Goal: Information Seeking & Learning: Learn about a topic

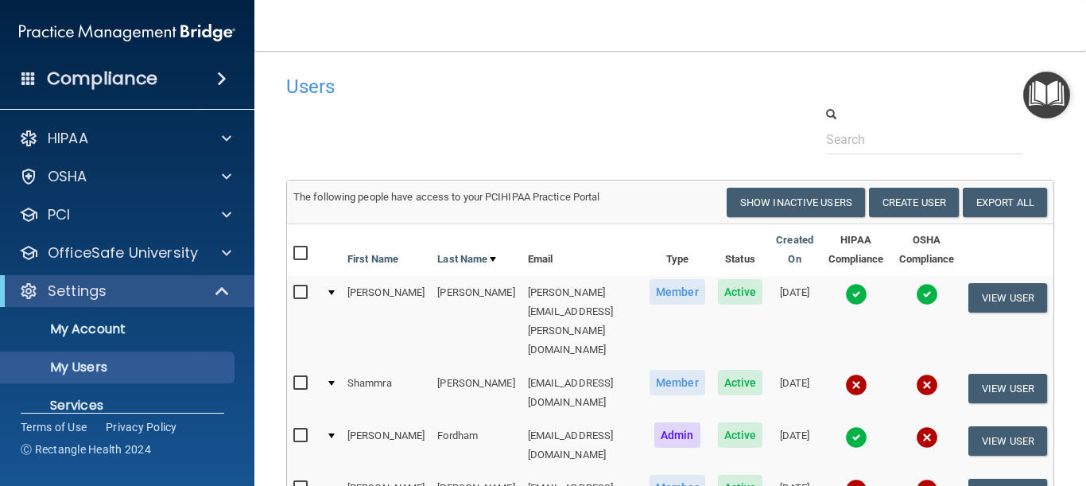
select select "20"
click at [522, 88] on h4 "Users" at bounding box center [505, 86] width 438 height 21
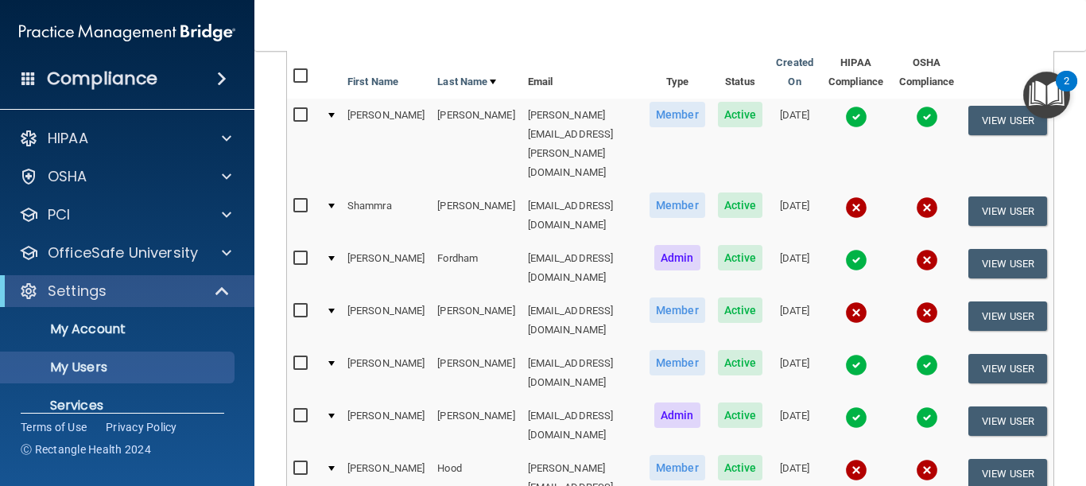
scroll to position [191, 0]
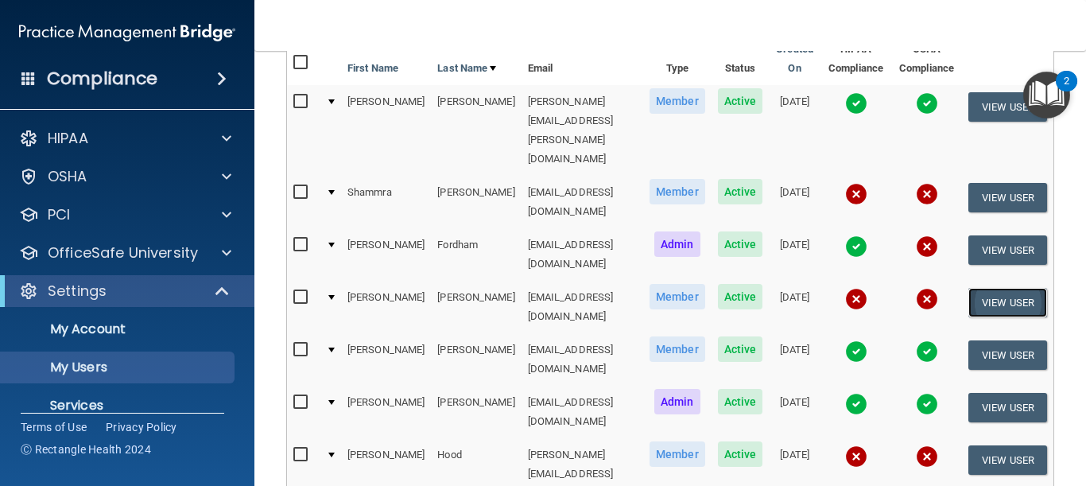
click at [978, 288] on button "View User" at bounding box center [1007, 302] width 79 height 29
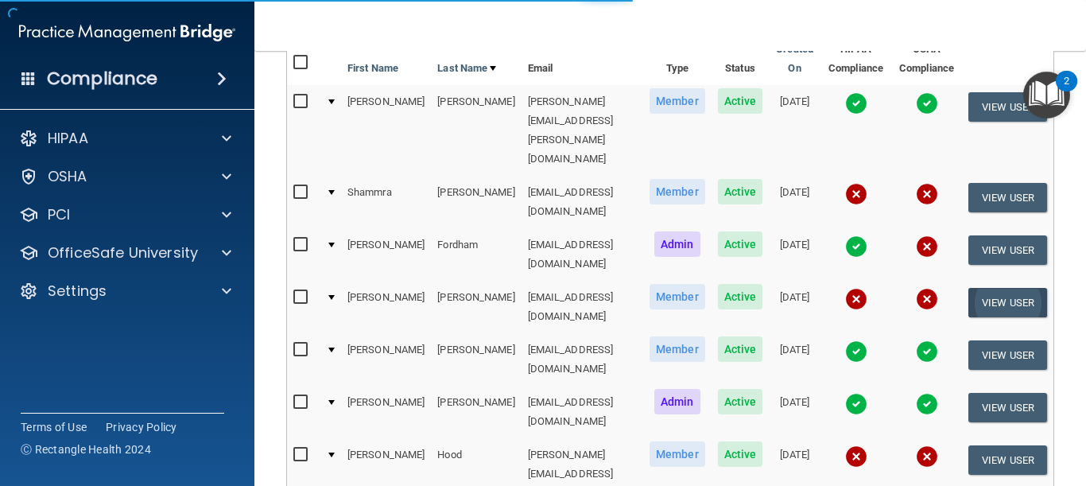
scroll to position [31, 0]
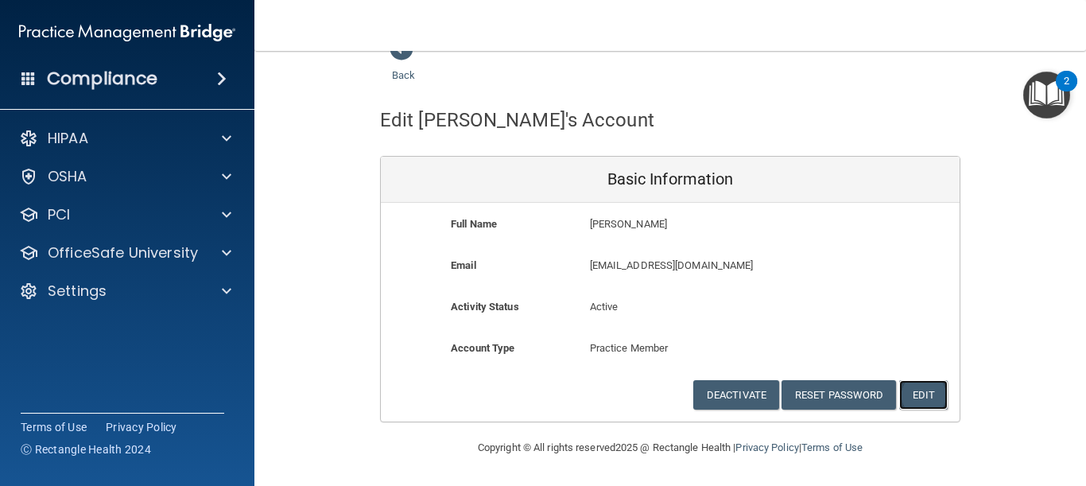
click at [920, 390] on button "Edit" at bounding box center [923, 394] width 49 height 29
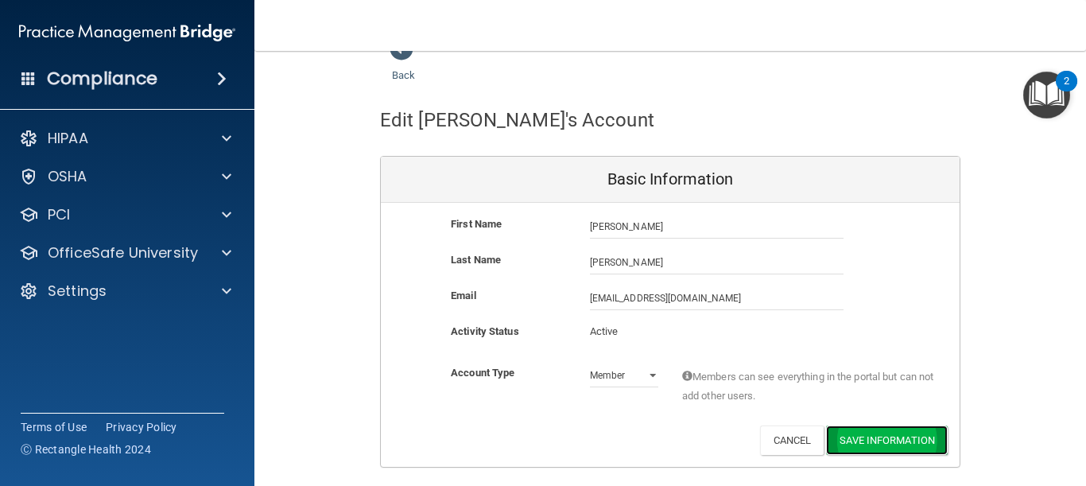
click at [855, 438] on button "Save Information" at bounding box center [887, 439] width 122 height 29
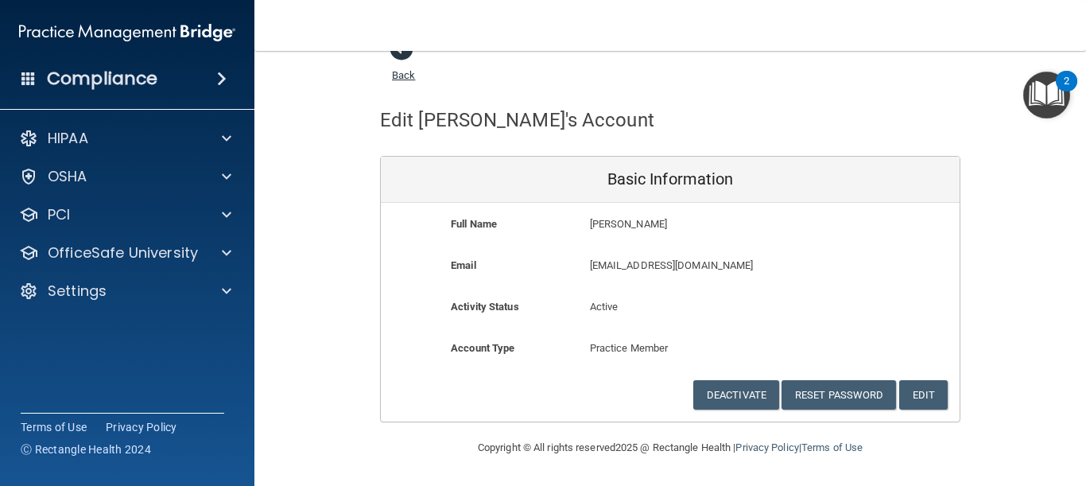
click at [398, 52] on span at bounding box center [402, 49] width 24 height 24
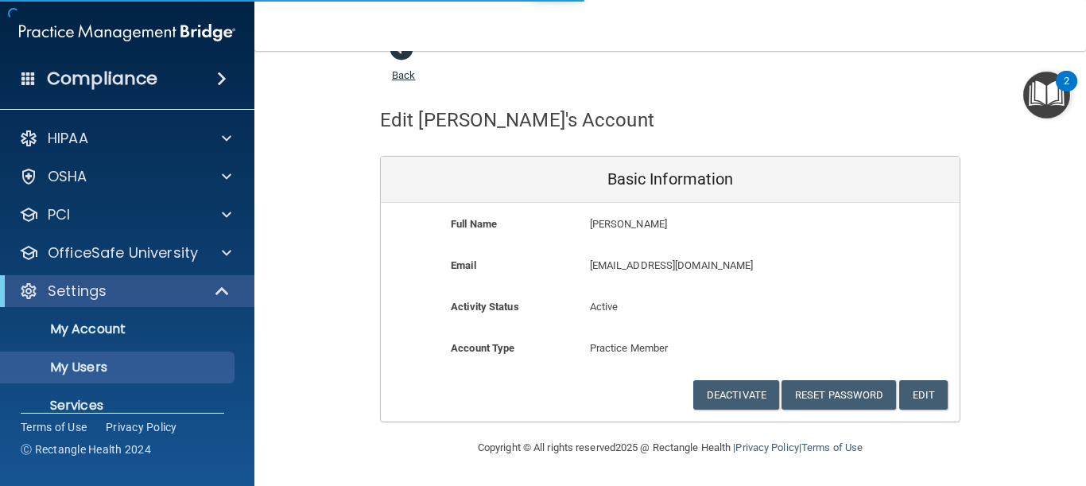
select select "20"
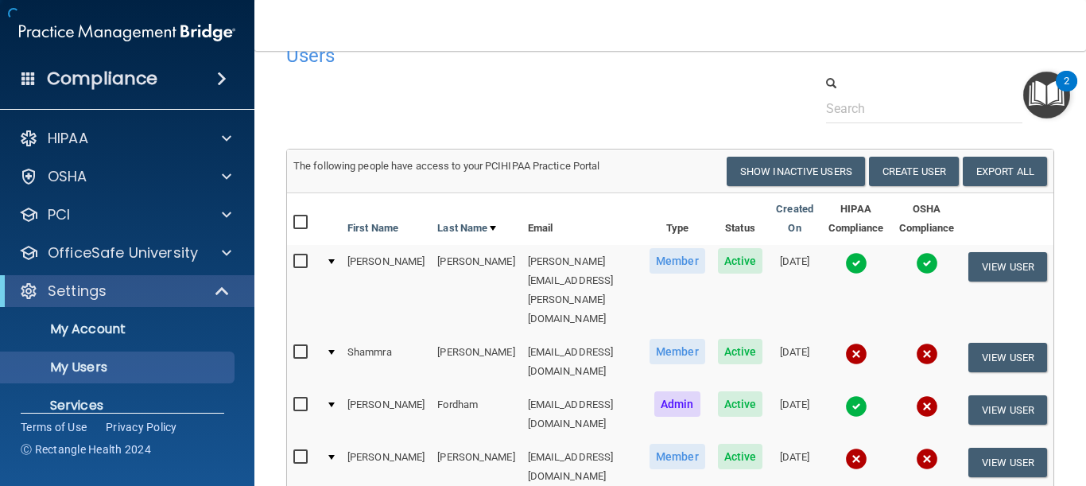
scroll to position [297, 0]
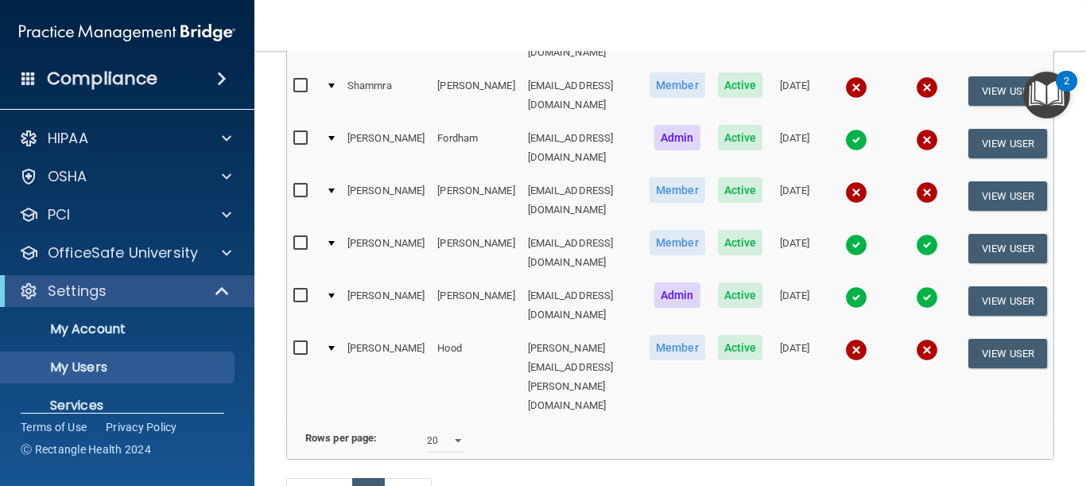
click at [534, 332] on td "[PERSON_NAME][EMAIL_ADDRESS][PERSON_NAME][DOMAIN_NAME]" at bounding box center [583, 377] width 122 height 90
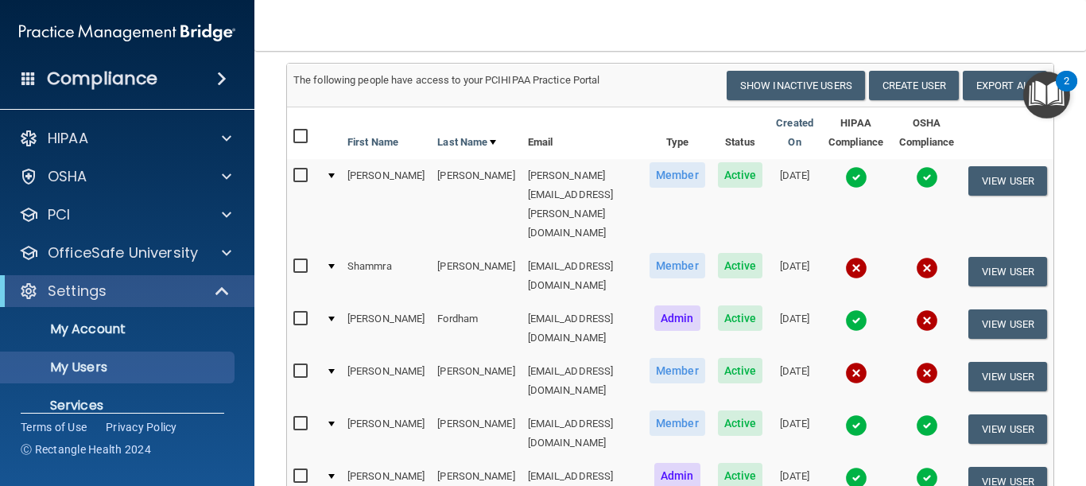
scroll to position [107, 0]
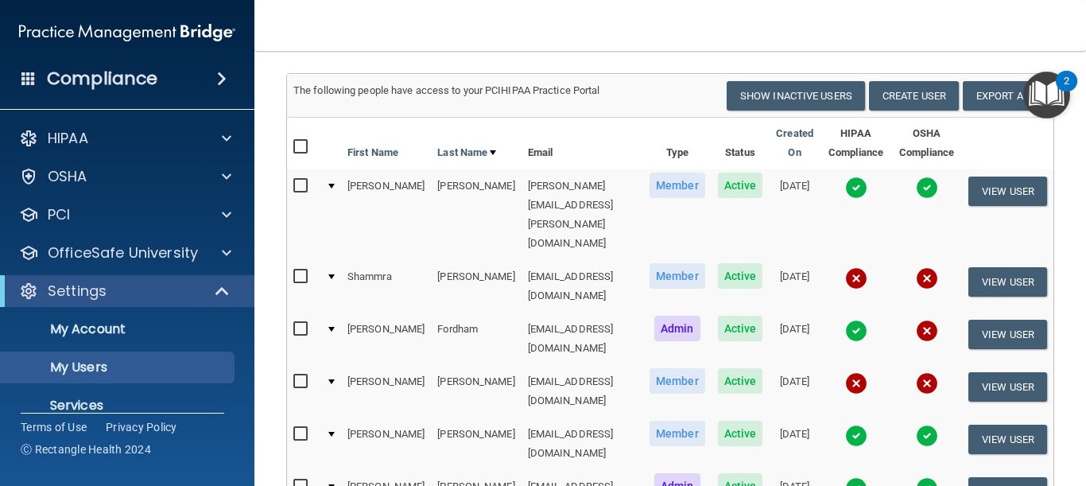
click at [1046, 108] on img "Open Resource Center, 2 new notifications" at bounding box center [1046, 95] width 47 height 47
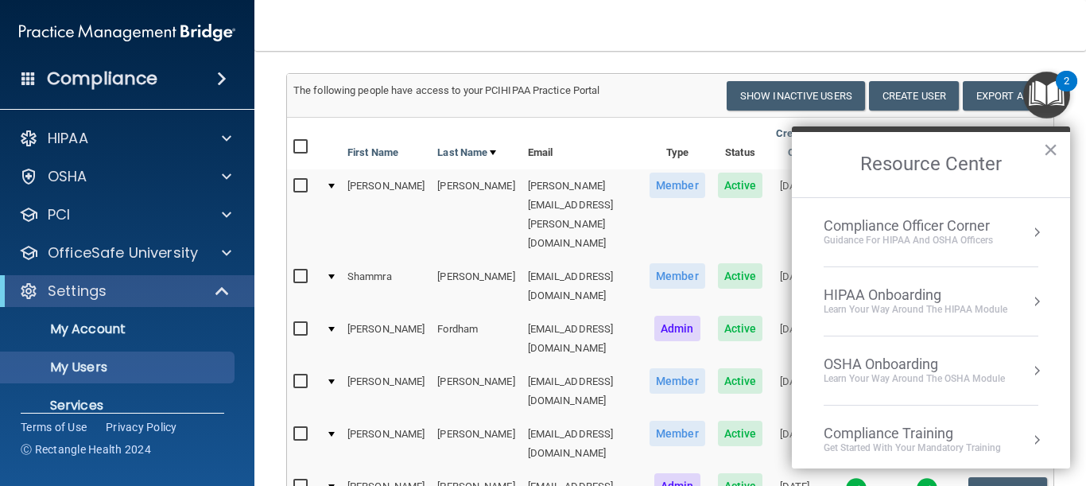
click at [963, 230] on div "Compliance Officer Corner" at bounding box center [908, 225] width 169 height 17
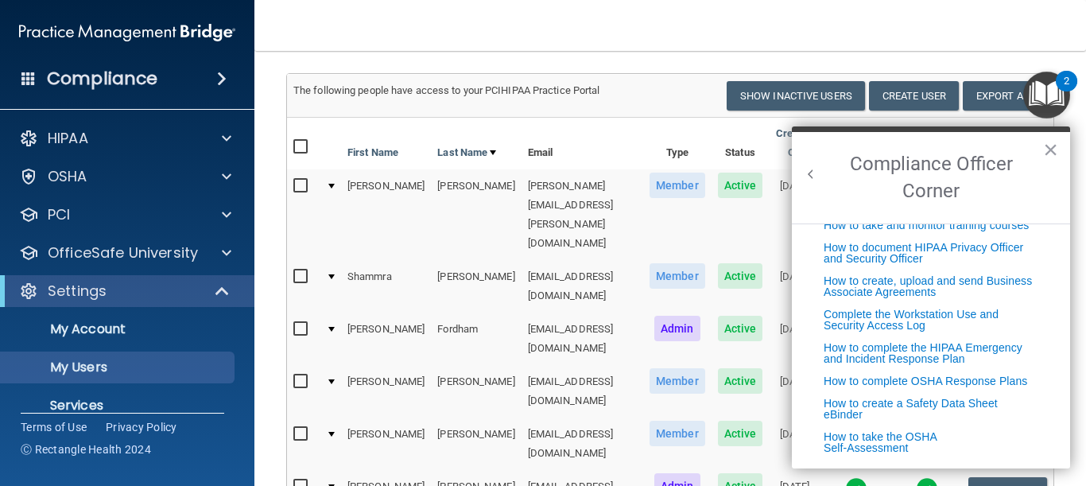
scroll to position [406, 0]
click at [813, 173] on button "Back to Resource Center Home" at bounding box center [811, 174] width 16 height 16
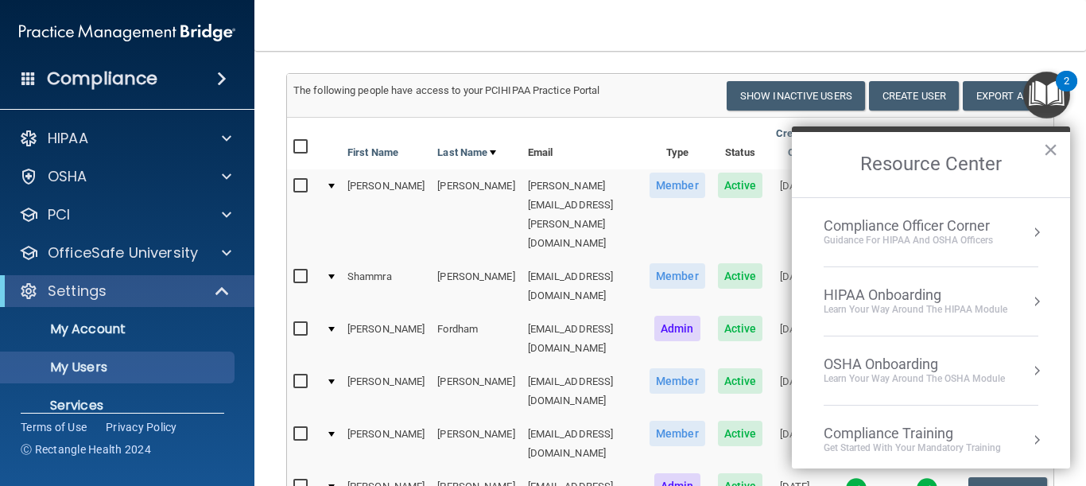
click at [900, 300] on div "HIPAA Onboarding" at bounding box center [916, 294] width 184 height 17
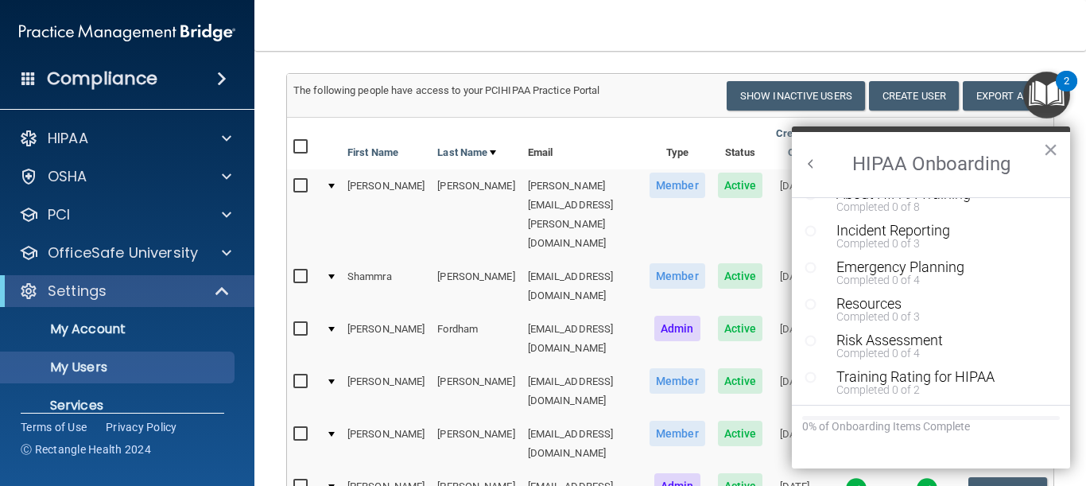
scroll to position [398, 0]
click at [809, 162] on button "Back to Resource Center Home" at bounding box center [811, 164] width 16 height 16
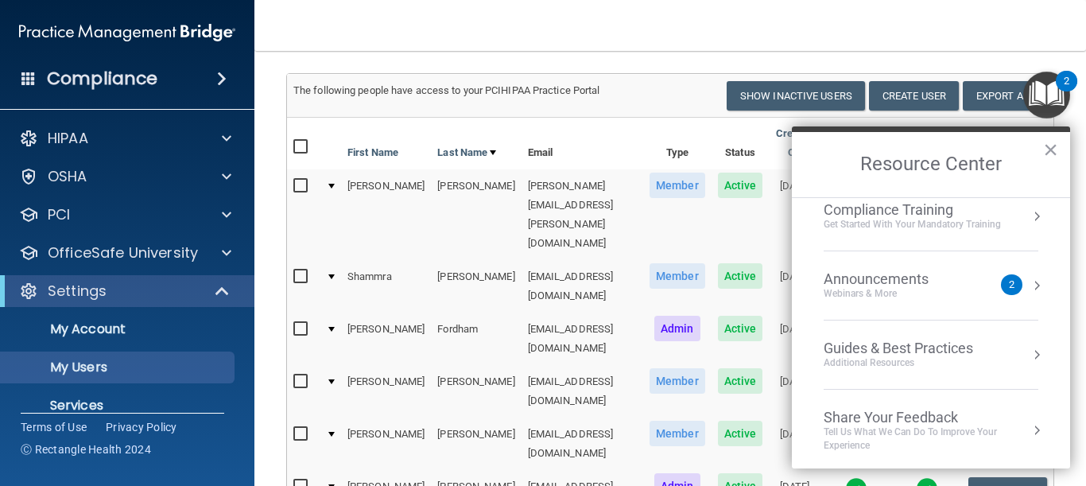
scroll to position [227, 0]
click at [971, 220] on div "Get Started with your mandatory training" at bounding box center [912, 221] width 177 height 14
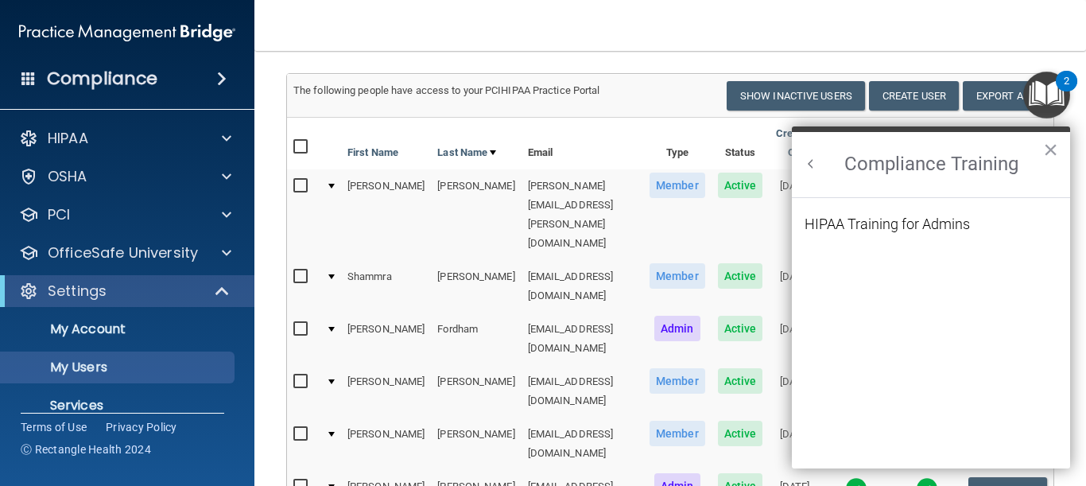
scroll to position [0, 0]
click at [809, 160] on button "Back to Resource Center Home" at bounding box center [811, 164] width 16 height 16
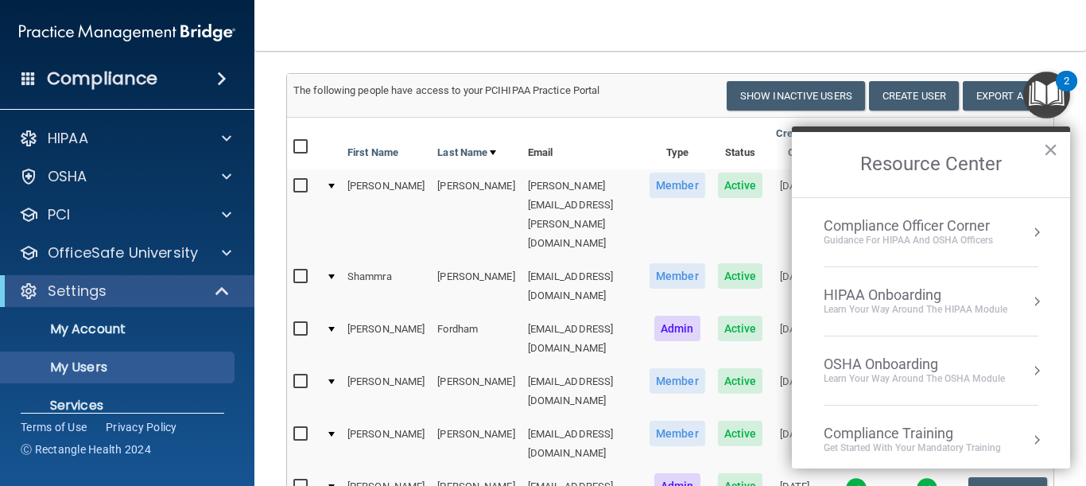
click at [961, 387] on li "OSHA Onboarding Learn your way around the OSHA module" at bounding box center [931, 370] width 215 height 69
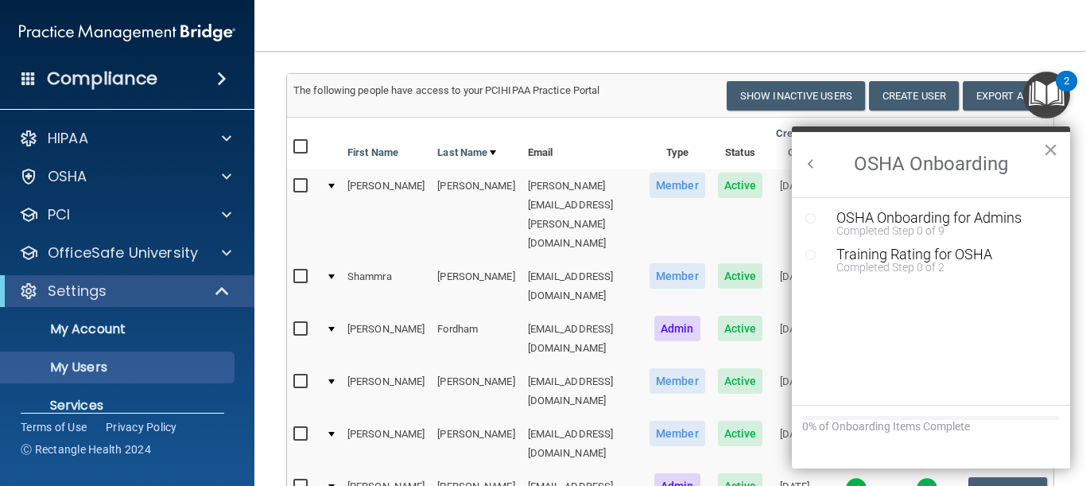
click at [807, 163] on button "Back to Resource Center Home" at bounding box center [811, 164] width 16 height 16
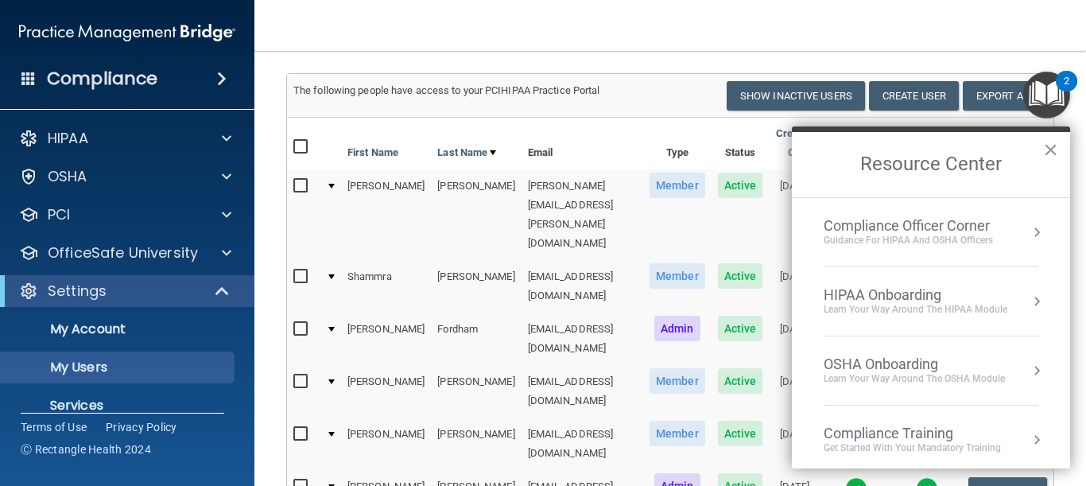
click at [1051, 153] on button "×" at bounding box center [1050, 149] width 15 height 25
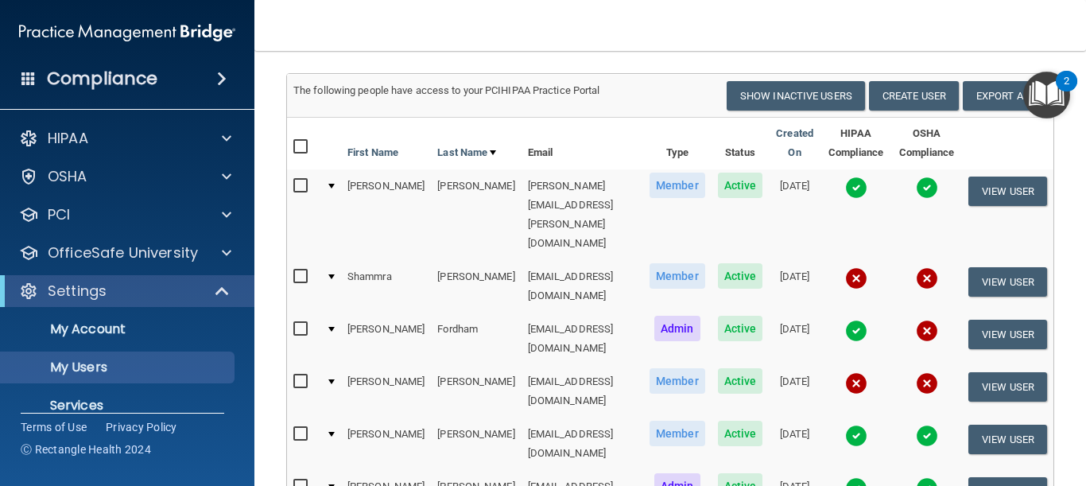
click at [332, 484] on div at bounding box center [331, 486] width 6 height 5
click at [988, 477] on button "View User" at bounding box center [1007, 491] width 79 height 29
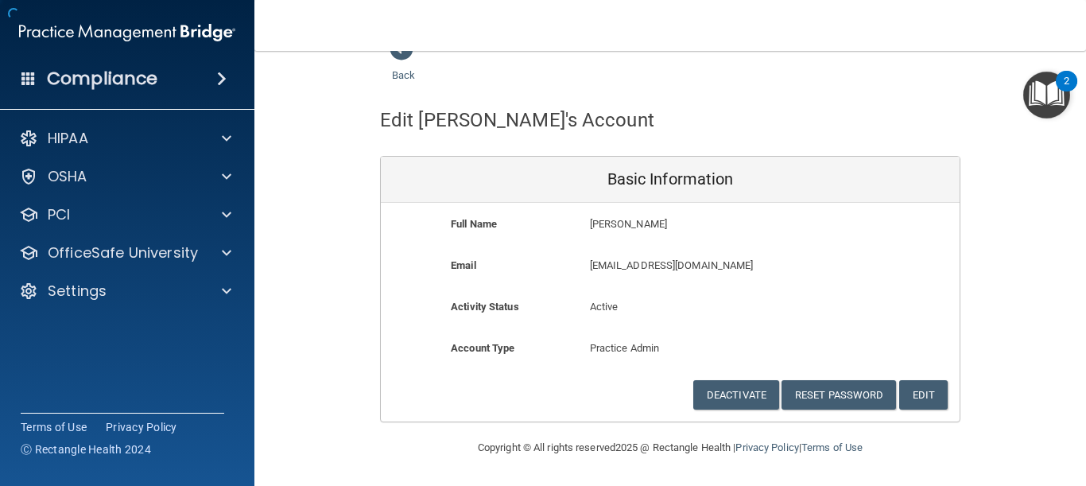
scroll to position [31, 0]
click at [908, 394] on button "Edit" at bounding box center [923, 394] width 49 height 29
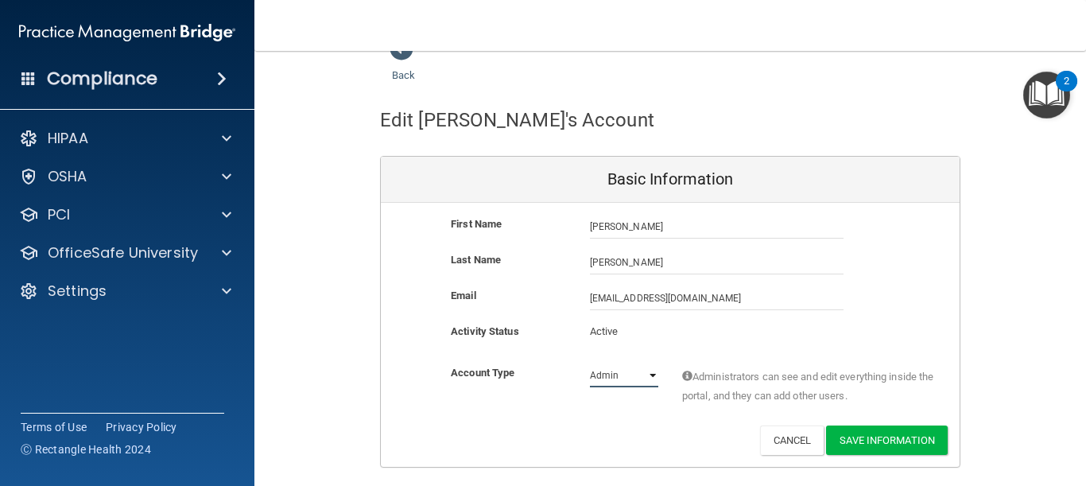
click at [639, 376] on select "Admin Member" at bounding box center [624, 375] width 68 height 24
select select "practice_member"
click at [590, 363] on select "Admin Member" at bounding box center [624, 375] width 68 height 24
click at [866, 444] on button "Save Information" at bounding box center [887, 439] width 122 height 29
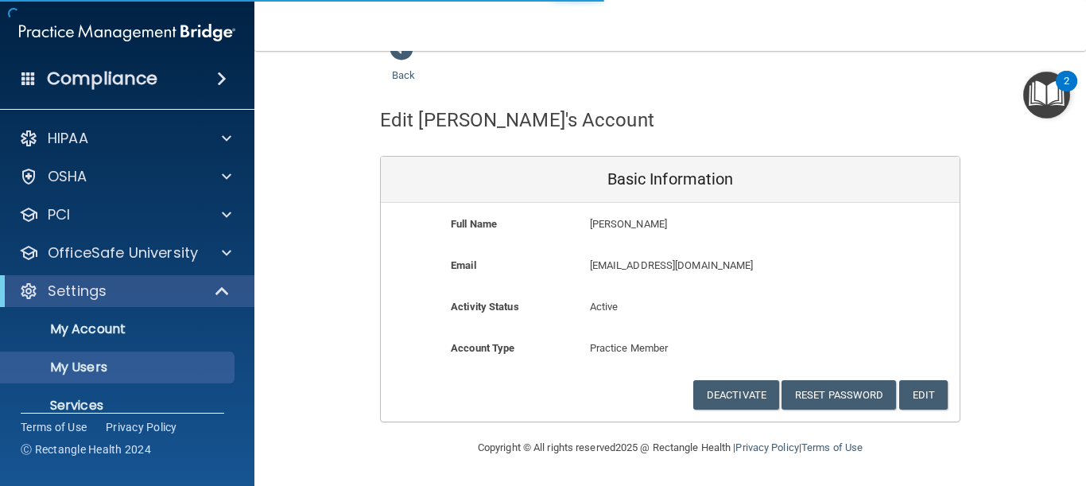
select select "20"
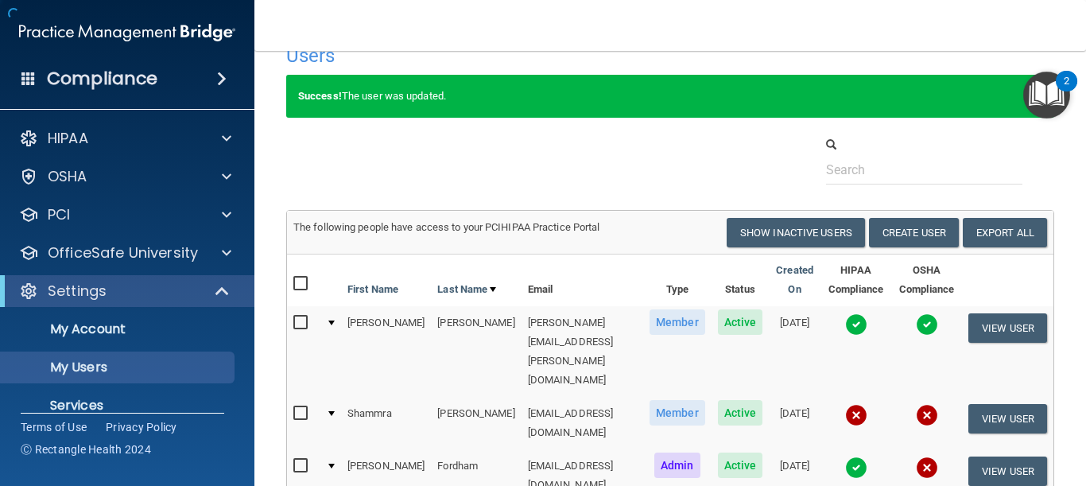
scroll to position [359, 0]
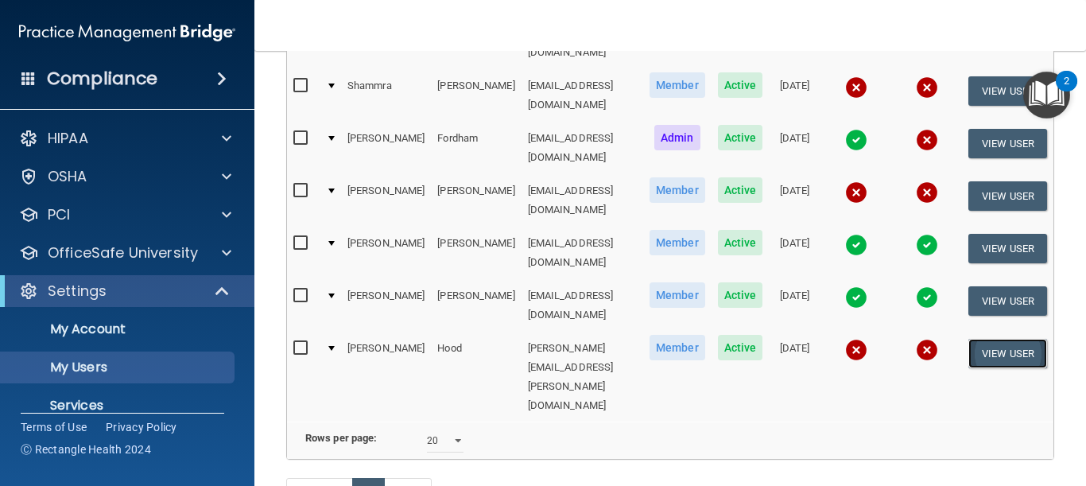
click at [986, 339] on button "View User" at bounding box center [1007, 353] width 79 height 29
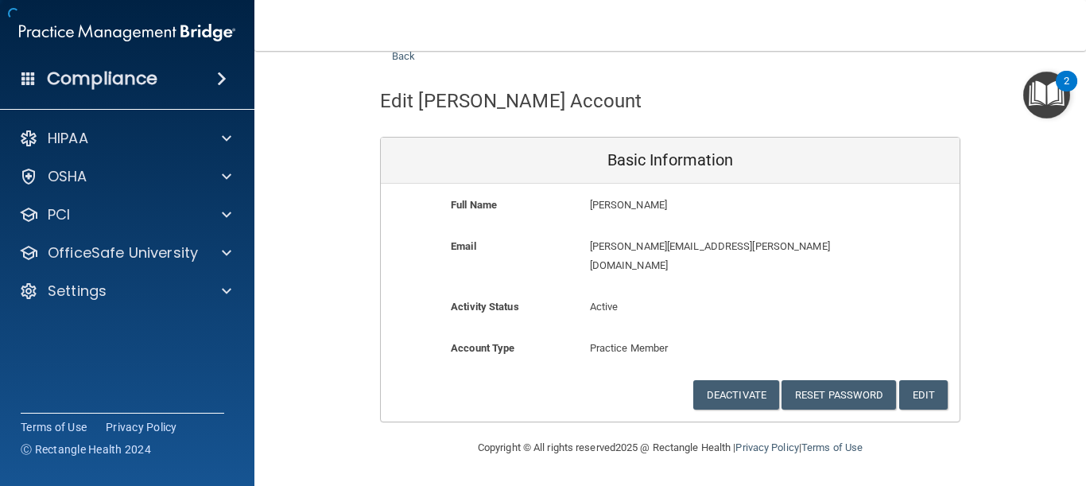
scroll to position [31, 0]
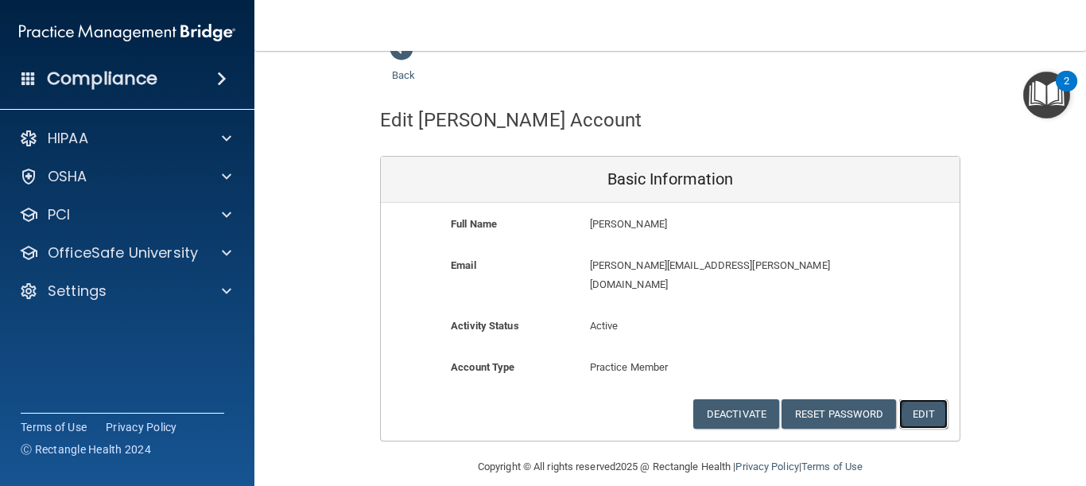
click at [914, 399] on button "Edit" at bounding box center [923, 413] width 49 height 29
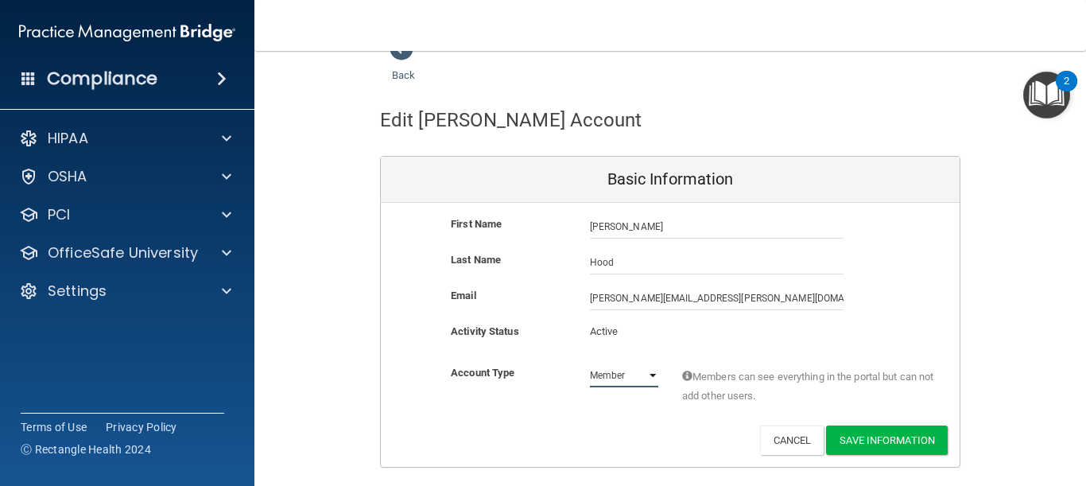
click at [628, 375] on select "Admin Member" at bounding box center [624, 375] width 68 height 24
select select "practice_admin"
click at [590, 363] on select "Admin Member" at bounding box center [624, 375] width 68 height 24
click at [895, 444] on button "Save Information" at bounding box center [887, 439] width 122 height 29
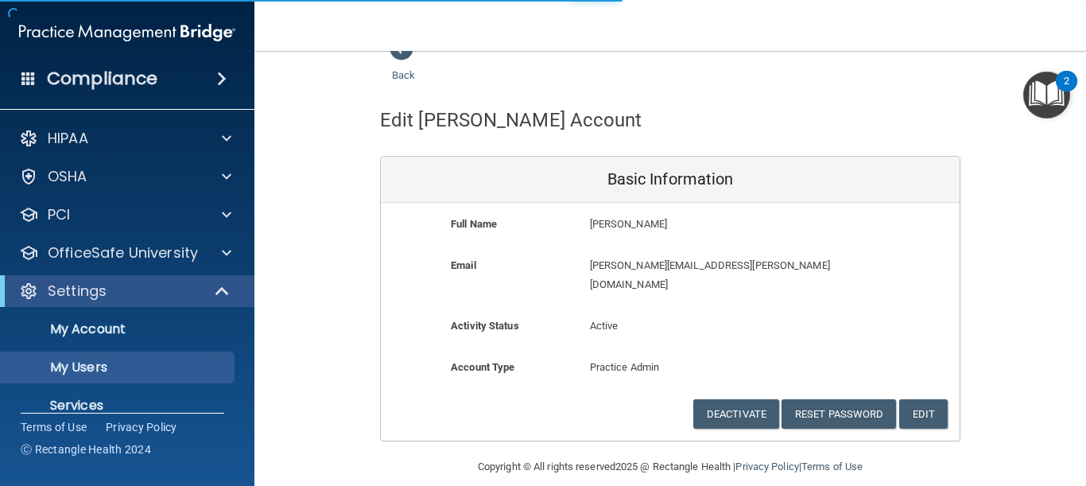
select select "20"
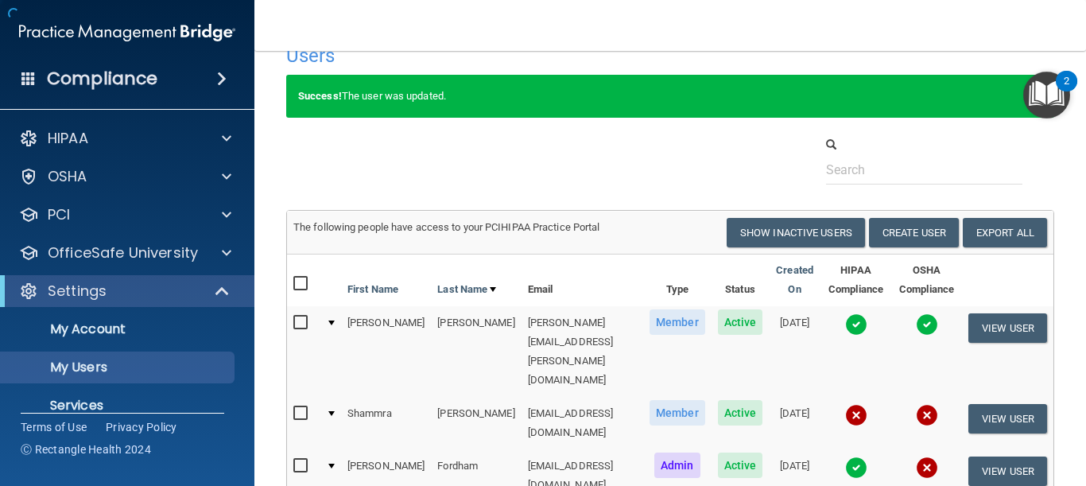
scroll to position [359, 0]
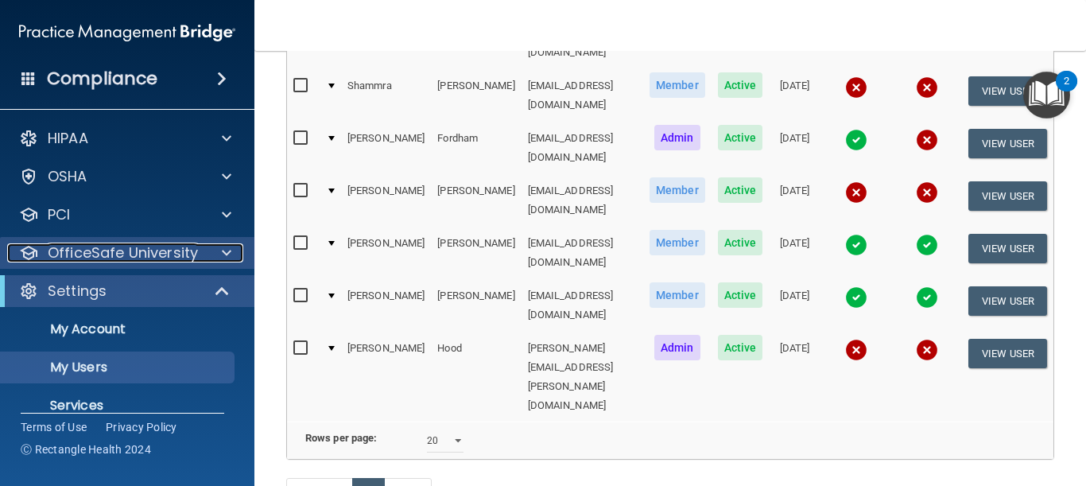
click at [173, 258] on p "OfficeSafe University" at bounding box center [123, 252] width 150 height 19
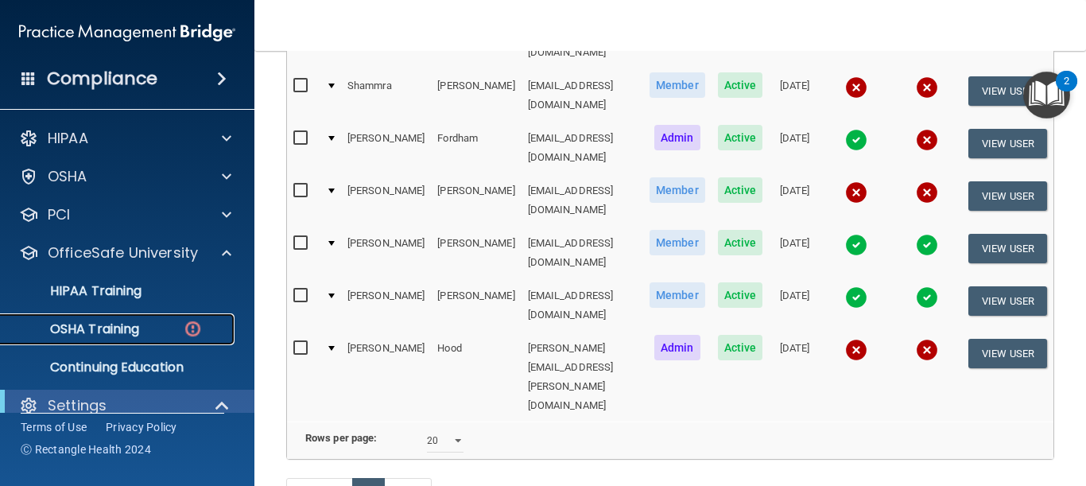
click at [133, 327] on p "OSHA Training" at bounding box center [74, 329] width 129 height 16
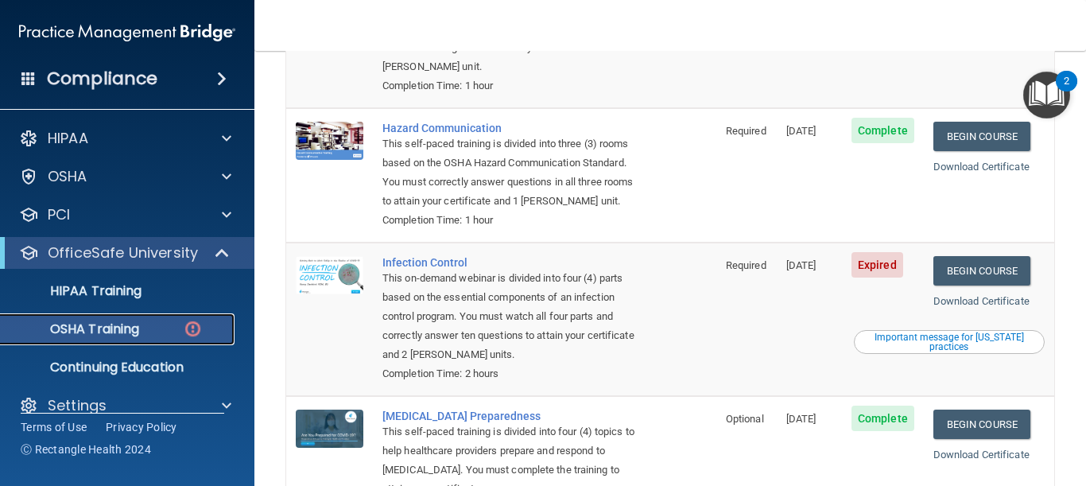
scroll to position [318, 0]
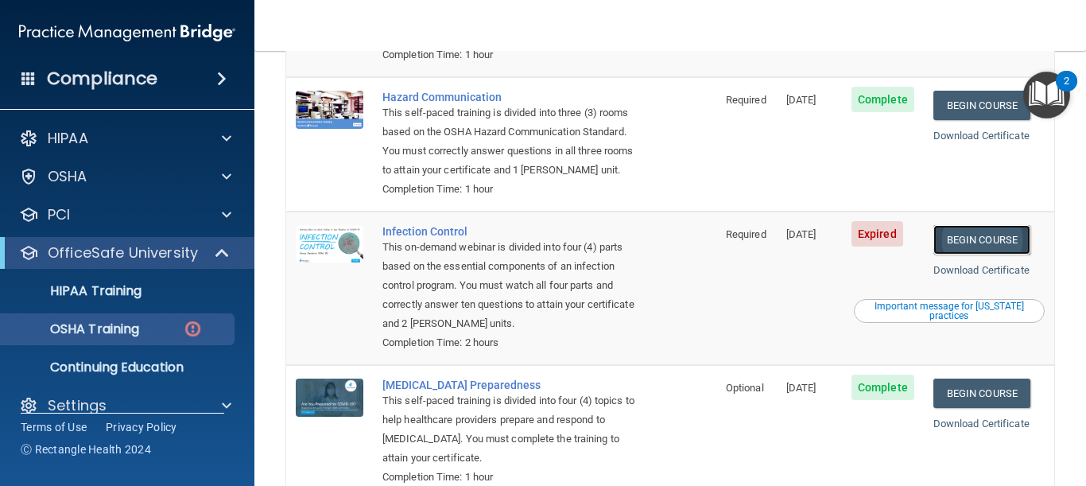
click at [968, 236] on link "Begin Course" at bounding box center [981, 239] width 97 height 29
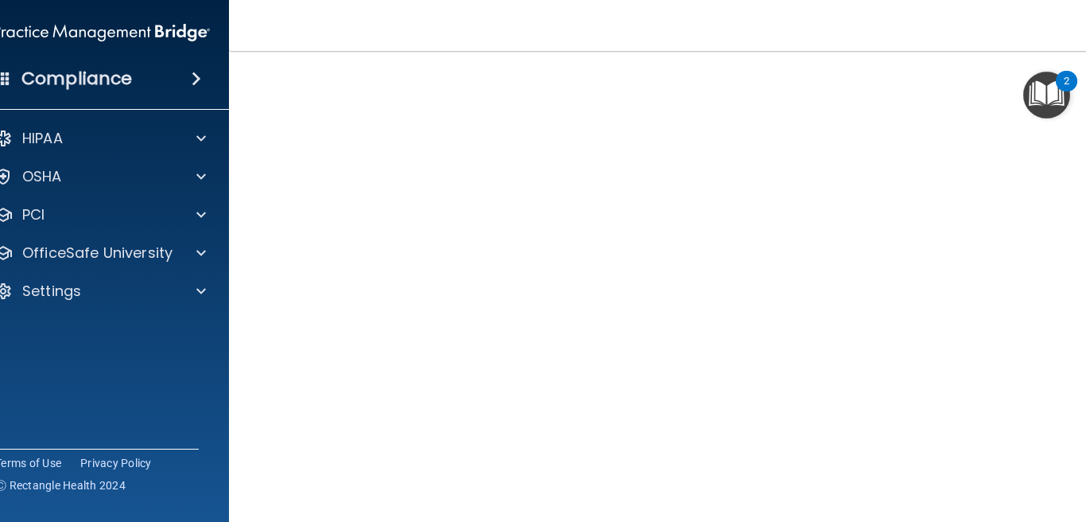
scroll to position [95, 0]
click at [97, 291] on div "Settings" at bounding box center [80, 290] width 197 height 19
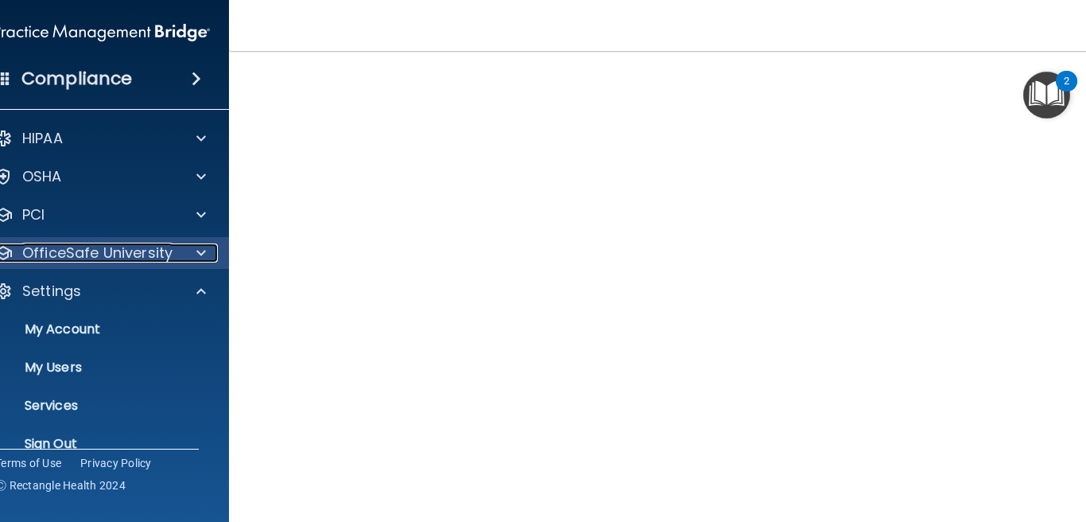
click at [134, 246] on p "OfficeSafe University" at bounding box center [97, 252] width 150 height 19
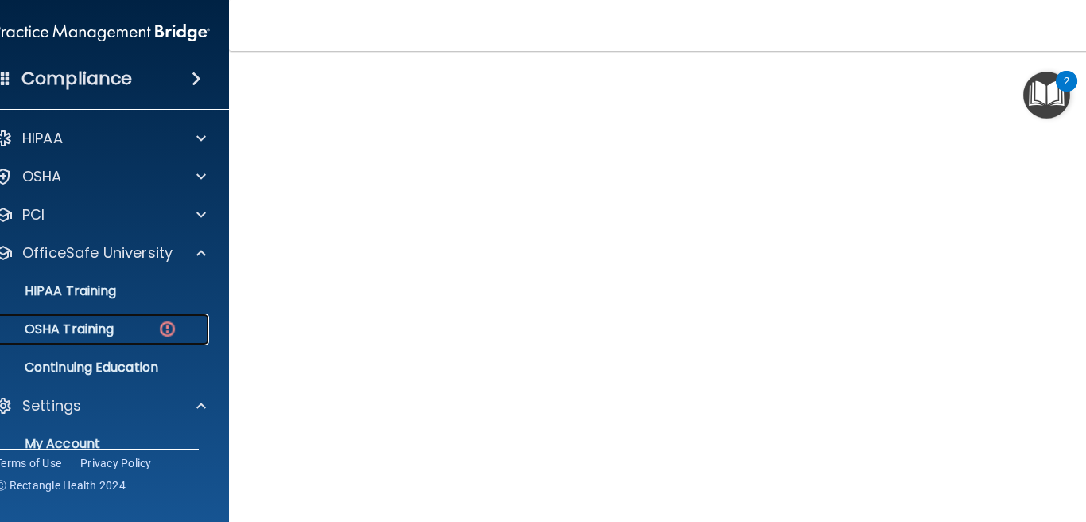
click at [87, 338] on link "OSHA Training" at bounding box center [84, 329] width 250 height 32
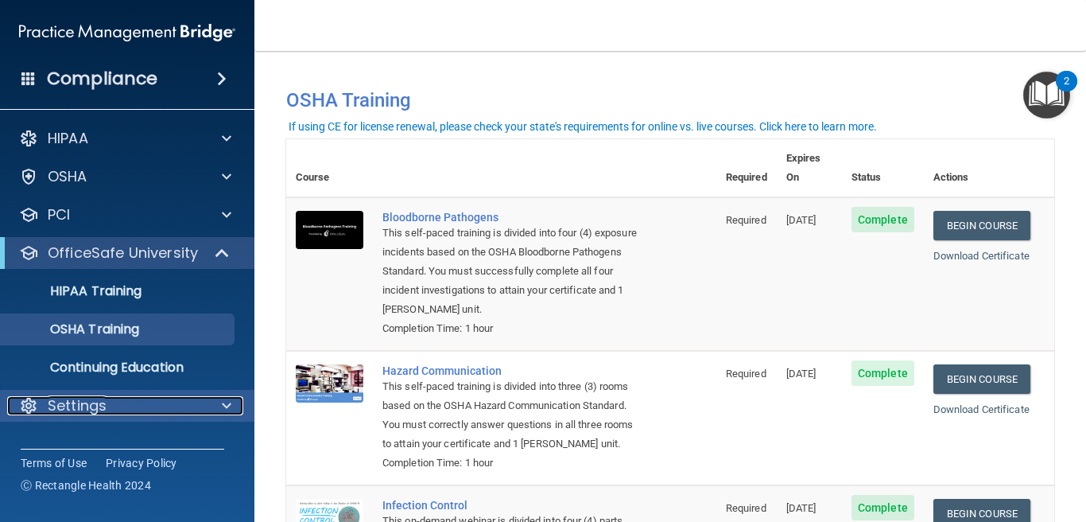
click at [64, 398] on p "Settings" at bounding box center [77, 405] width 59 height 19
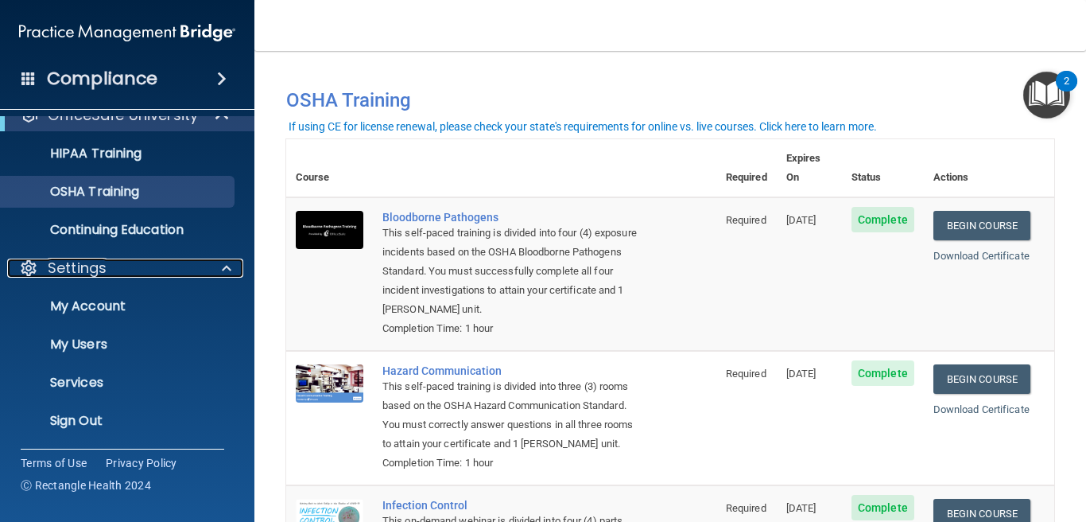
scroll to position [138, 0]
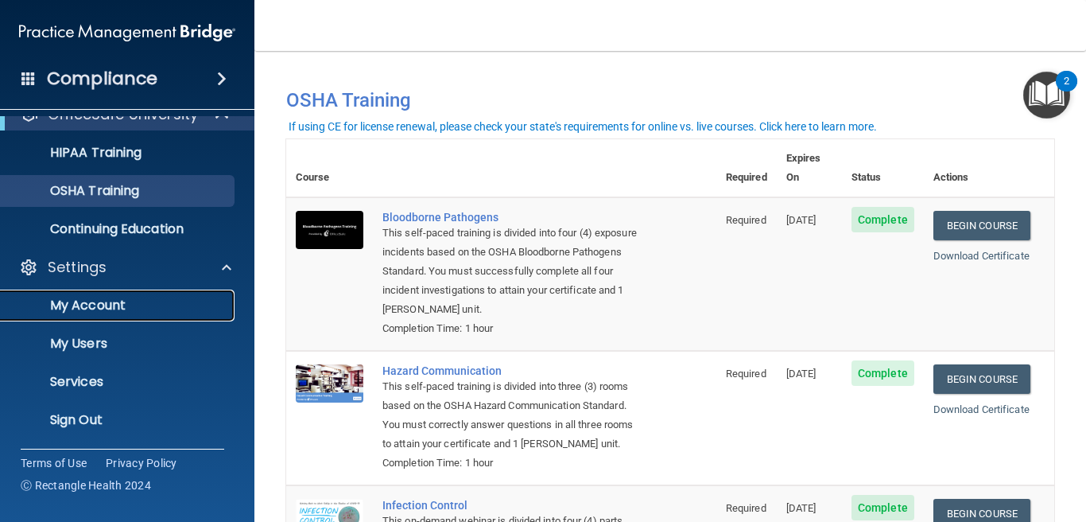
click at [162, 310] on p "My Account" at bounding box center [118, 305] width 217 height 16
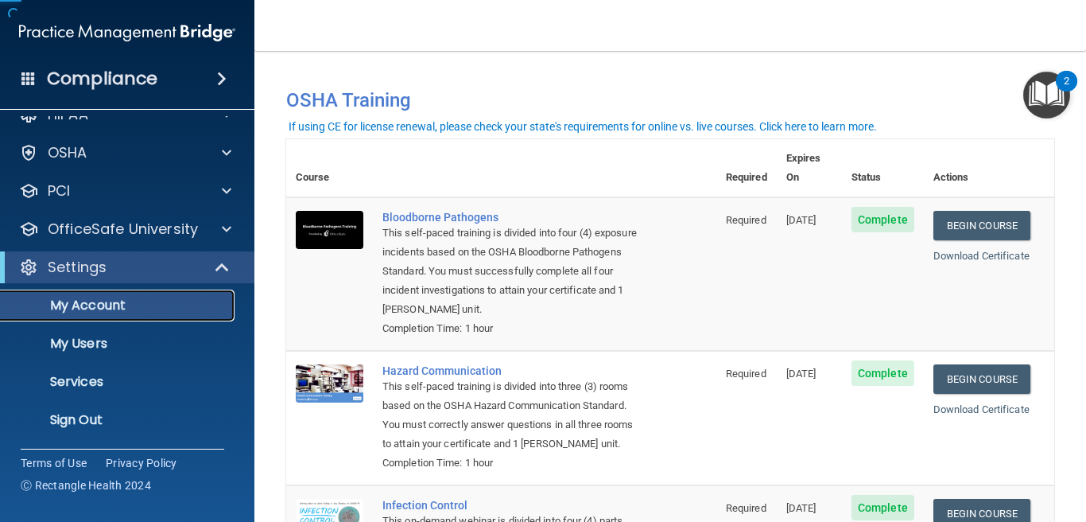
scroll to position [24, 0]
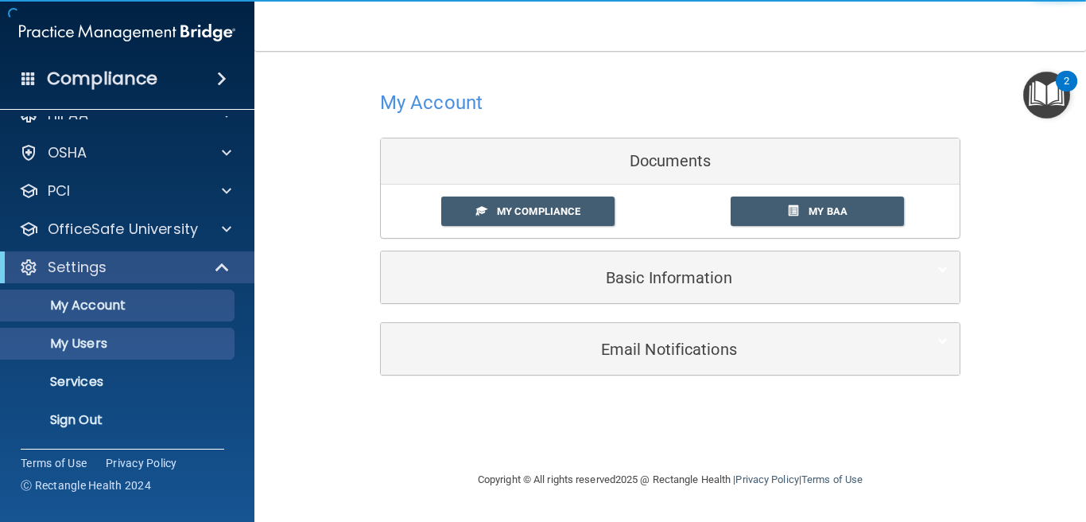
click at [148, 342] on p "My Users" at bounding box center [118, 344] width 217 height 16
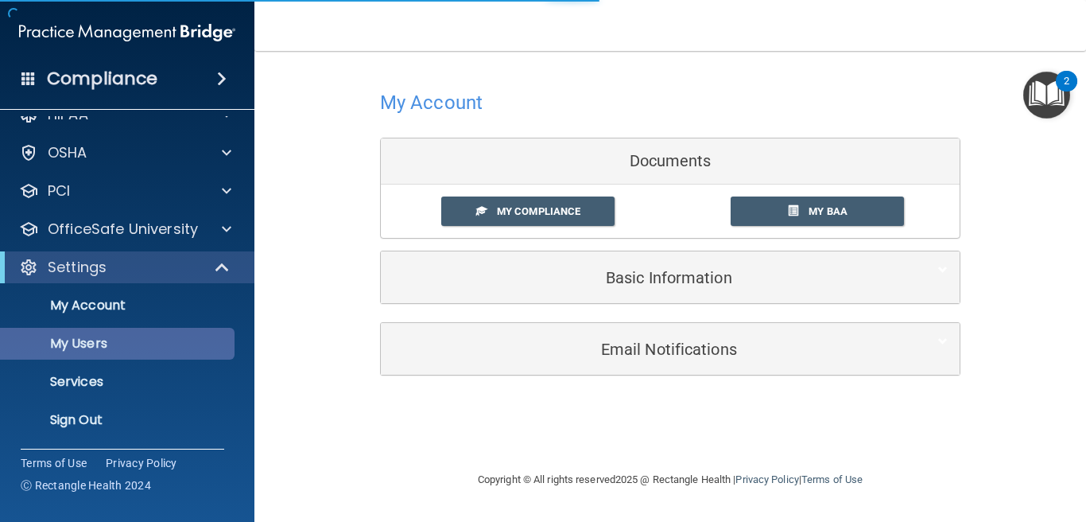
select select "20"
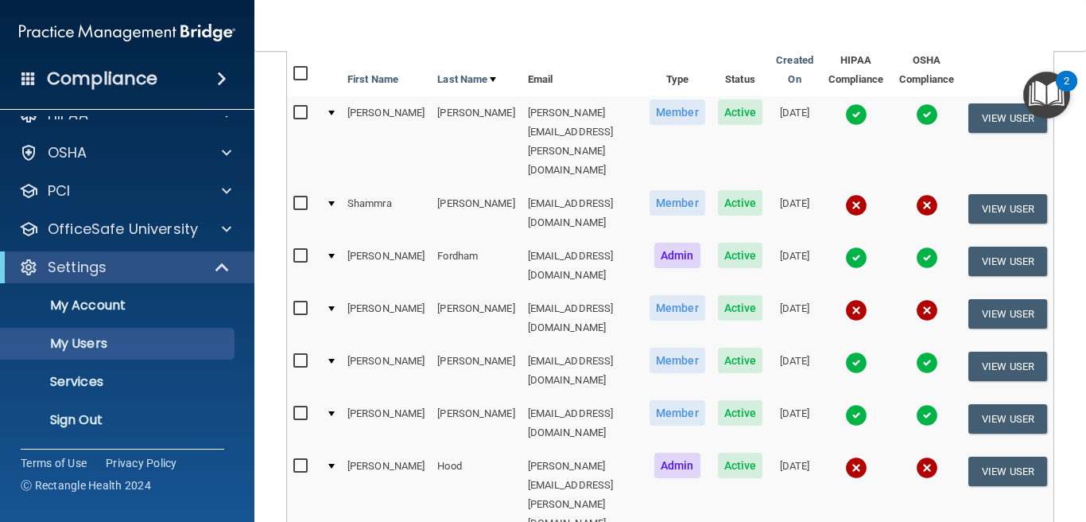
scroll to position [191, 0]
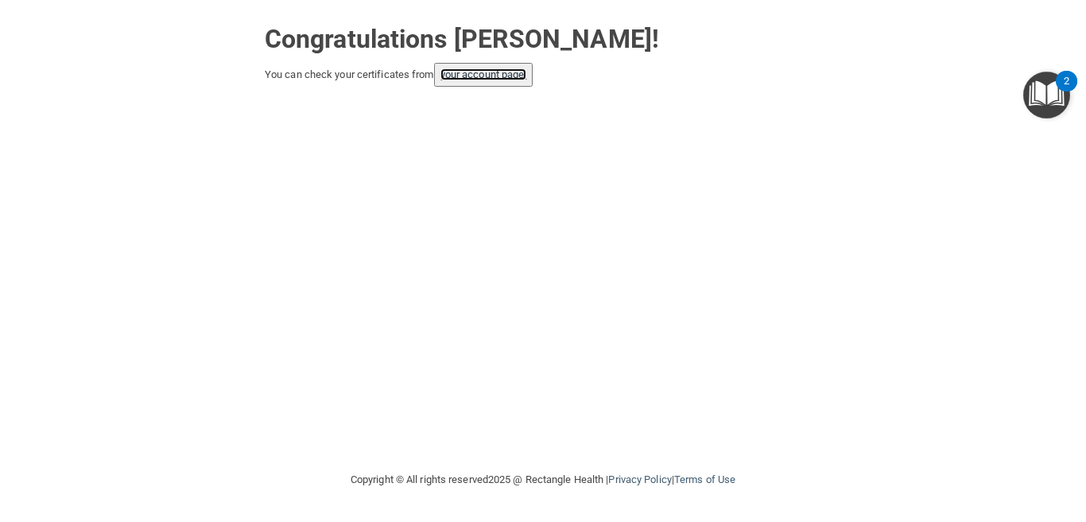
click at [499, 72] on link "your account page!" at bounding box center [484, 74] width 87 height 12
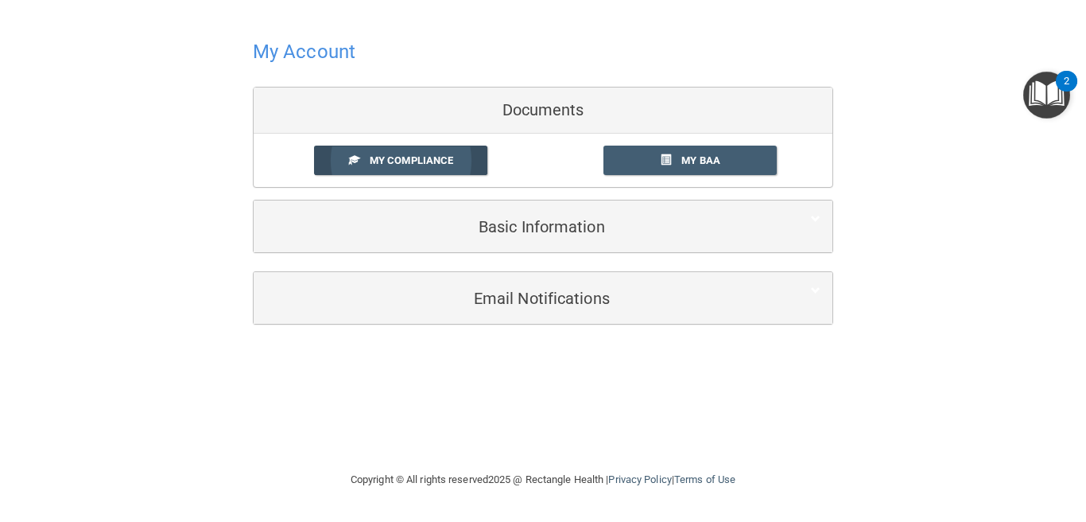
click at [453, 152] on link "My Compliance" at bounding box center [401, 160] width 174 height 29
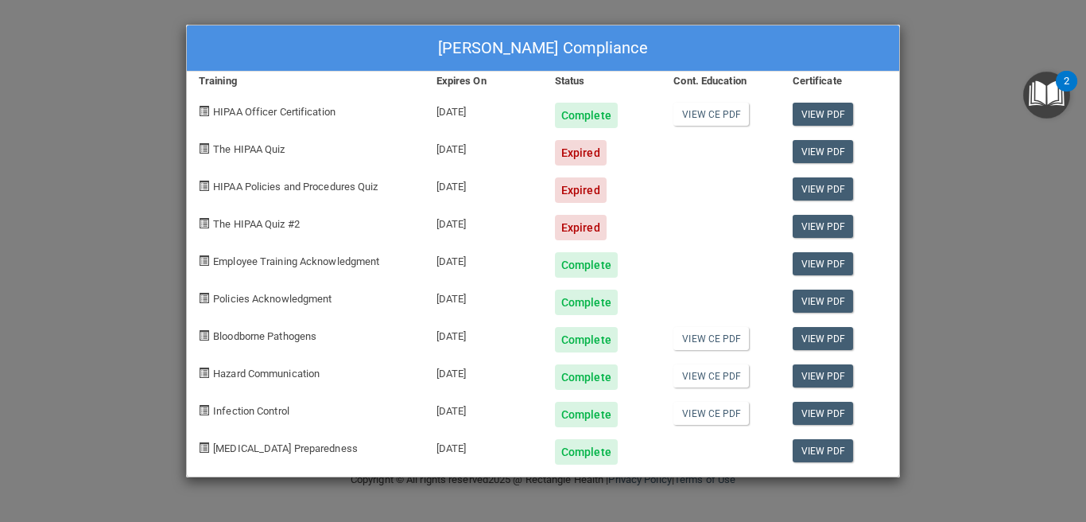
click at [274, 150] on span "The HIPAA Quiz" at bounding box center [249, 149] width 72 height 12
click at [716, 108] on link "View CE PDF" at bounding box center [711, 114] width 76 height 23
click at [703, 337] on link "View CE PDF" at bounding box center [711, 338] width 76 height 23
click at [698, 377] on link "View CE PDF" at bounding box center [711, 375] width 76 height 23
click at [708, 409] on link "View CE PDF" at bounding box center [711, 413] width 76 height 23
